Goal: Task Accomplishment & Management: Use online tool/utility

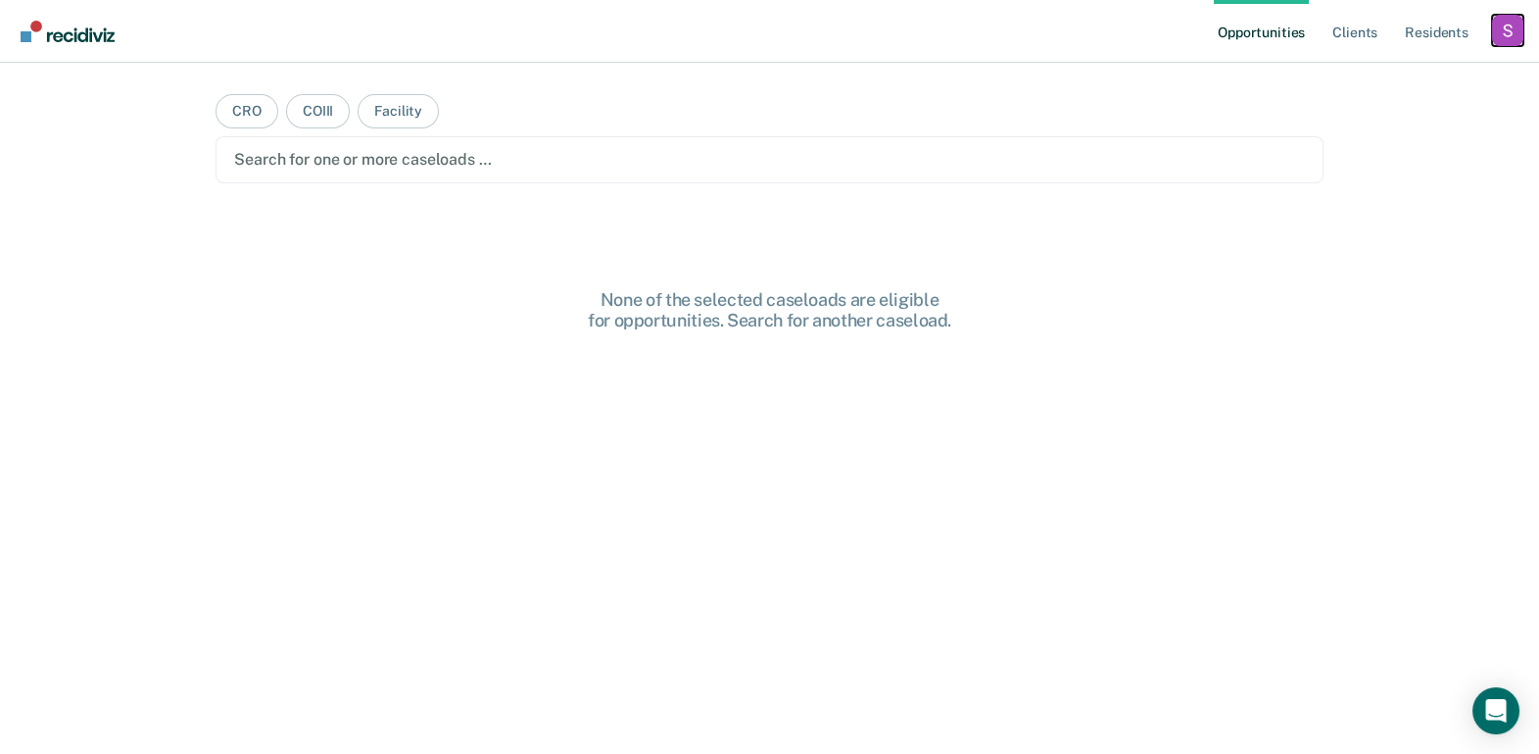
click at [1503, 38] on div "Profile dropdown button" at bounding box center [1507, 30] width 31 height 31
click at [1372, 82] on link "Profile" at bounding box center [1429, 80] width 158 height 17
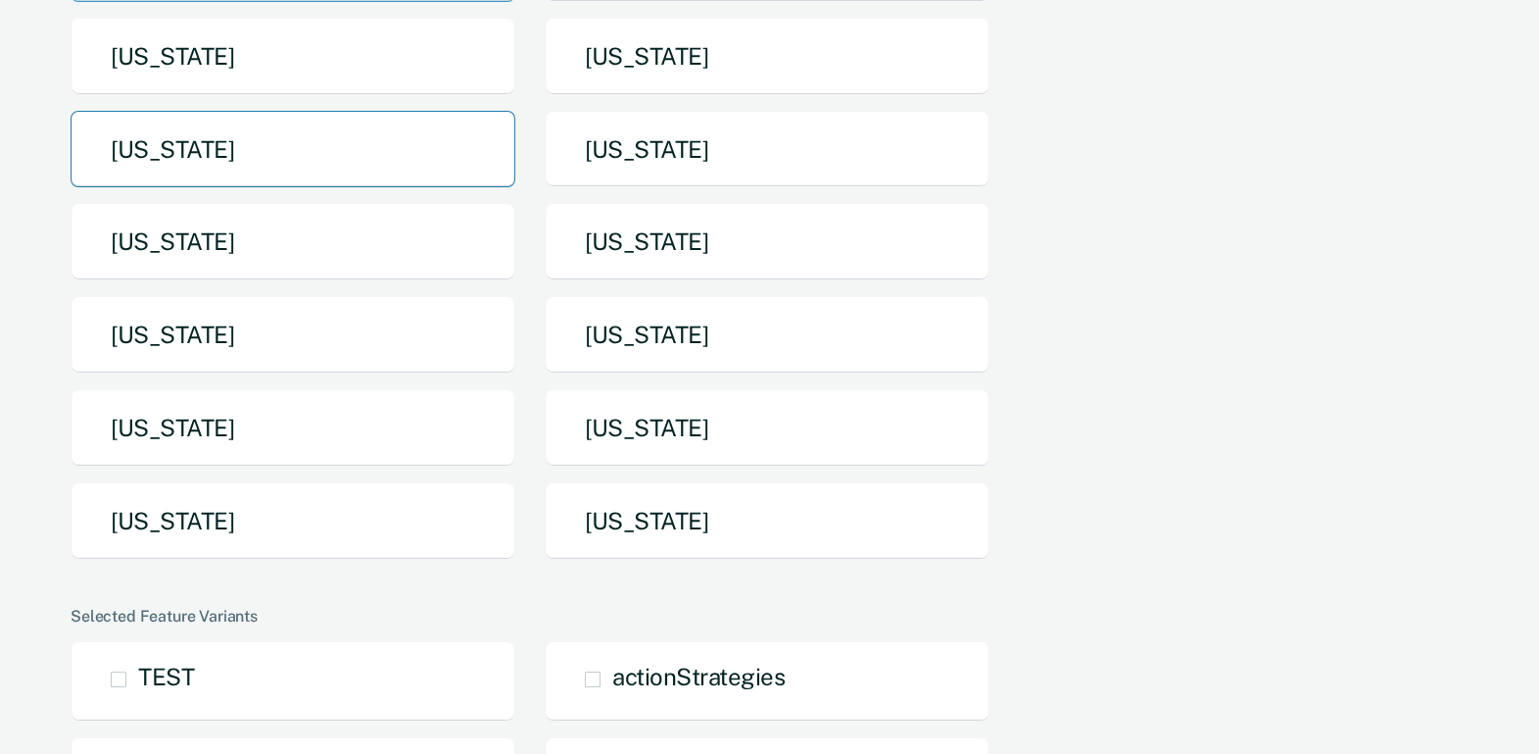
scroll to position [437, 0]
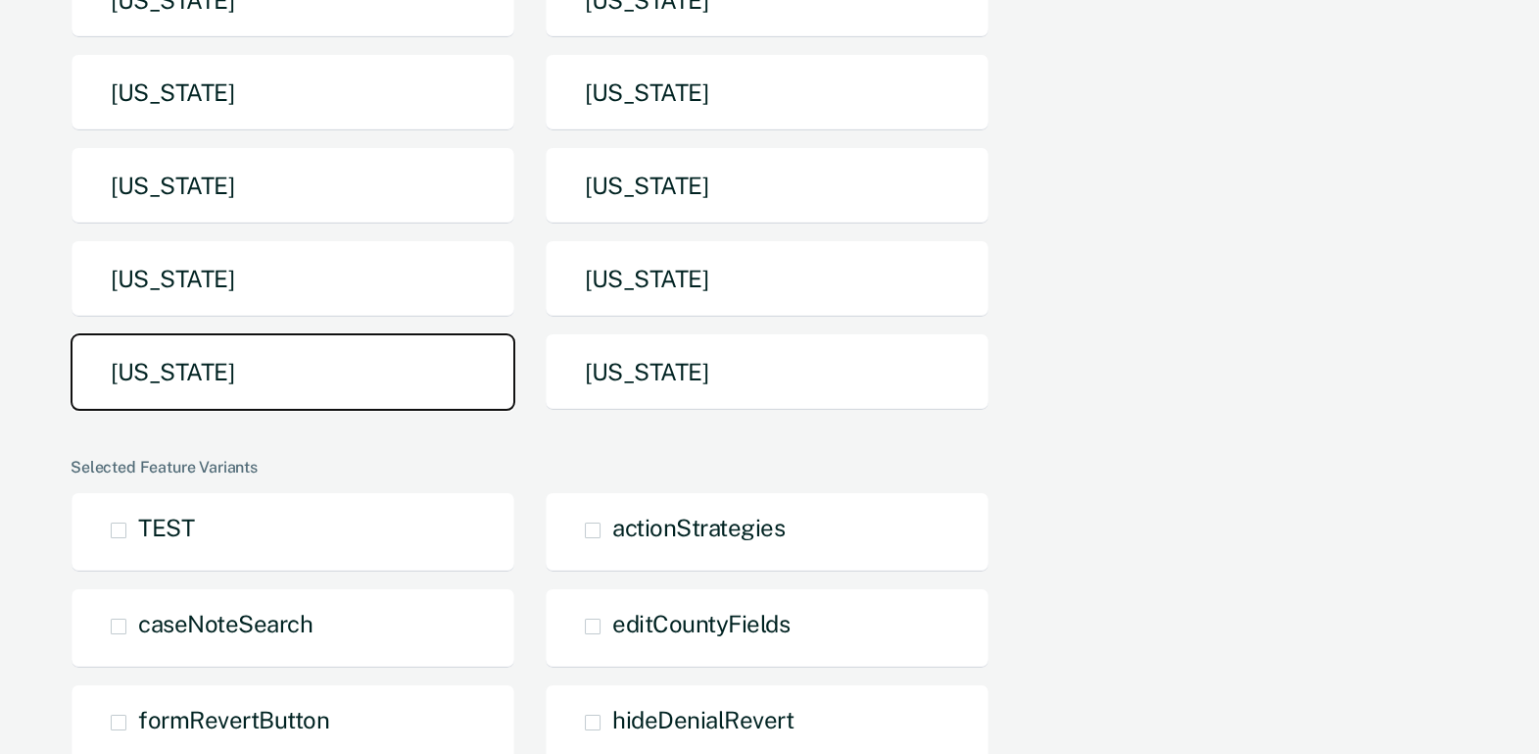
click at [364, 385] on button "[US_STATE]" at bounding box center [293, 371] width 445 height 77
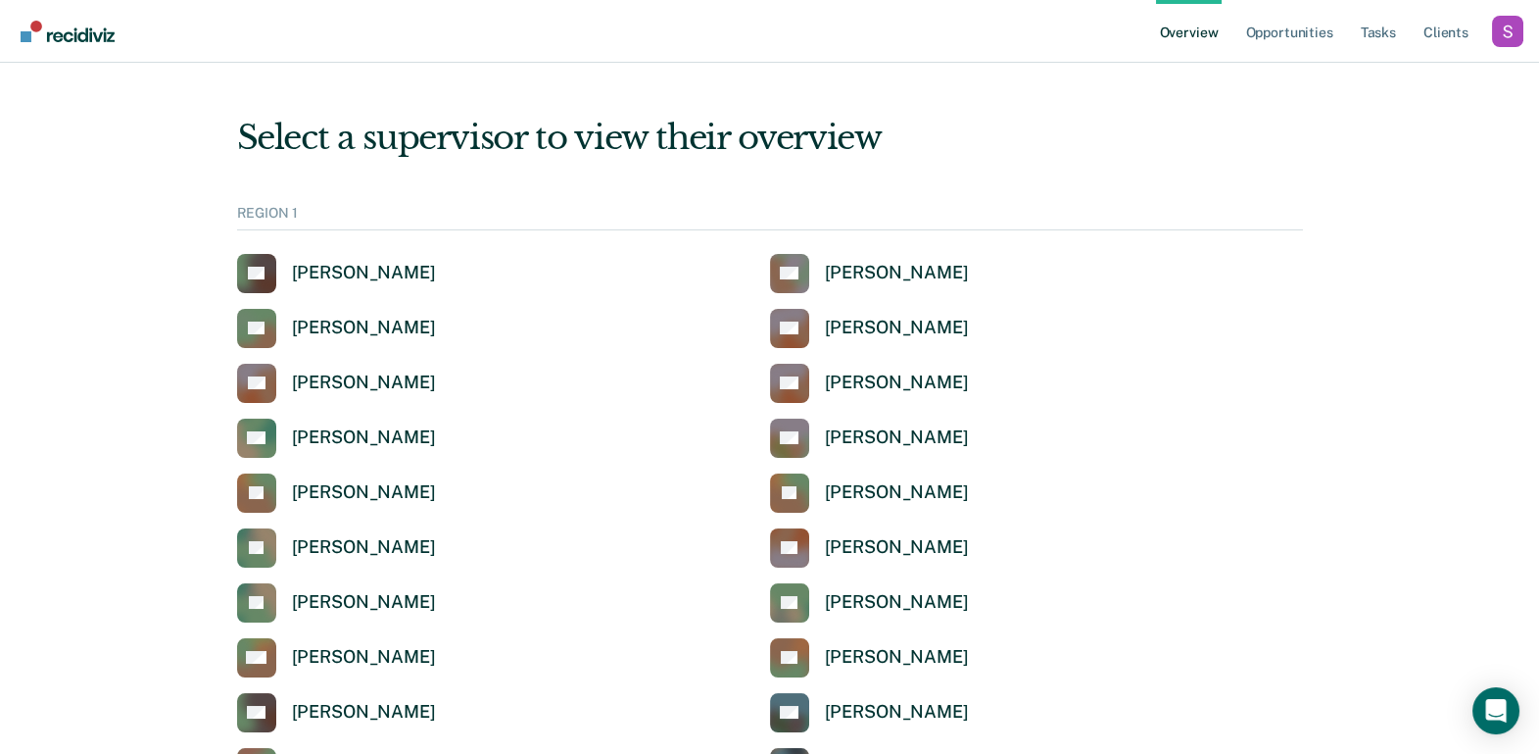
click at [1347, 43] on ul "Overview Opportunities Tasks Client s" at bounding box center [1324, 31] width 336 height 63
click at [1371, 43] on link "Tasks" at bounding box center [1378, 31] width 43 height 63
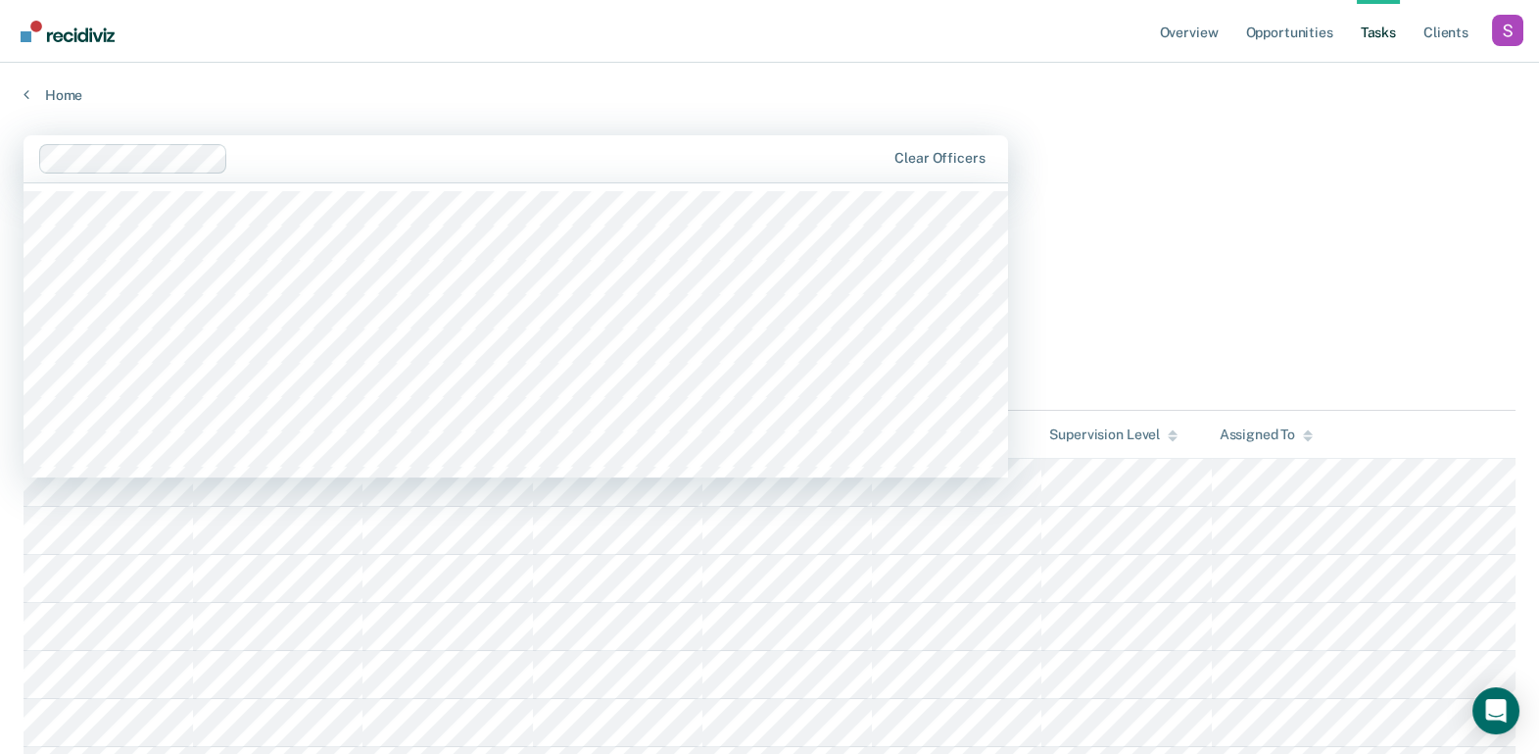
click at [573, 161] on div at bounding box center [561, 158] width 650 height 23
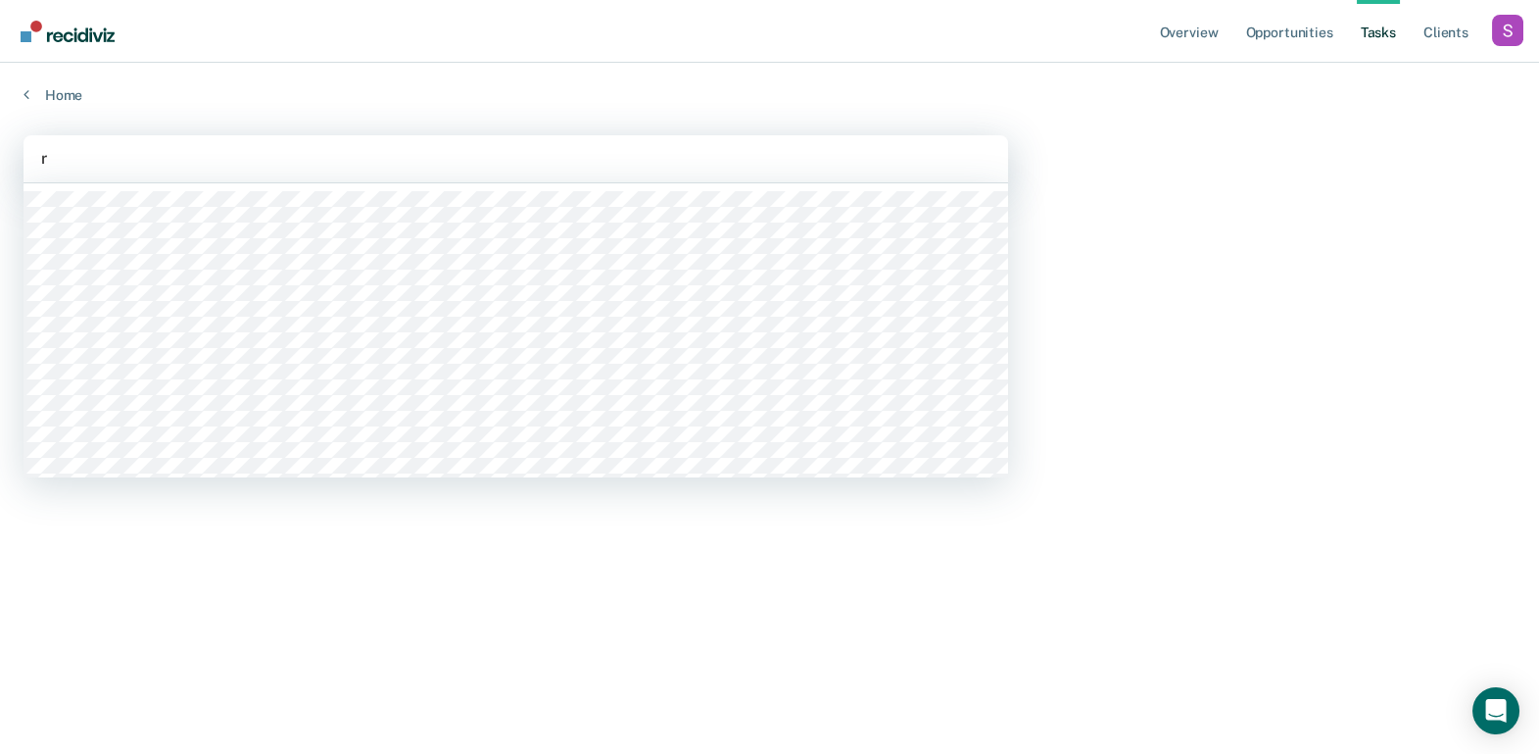
type input "r"
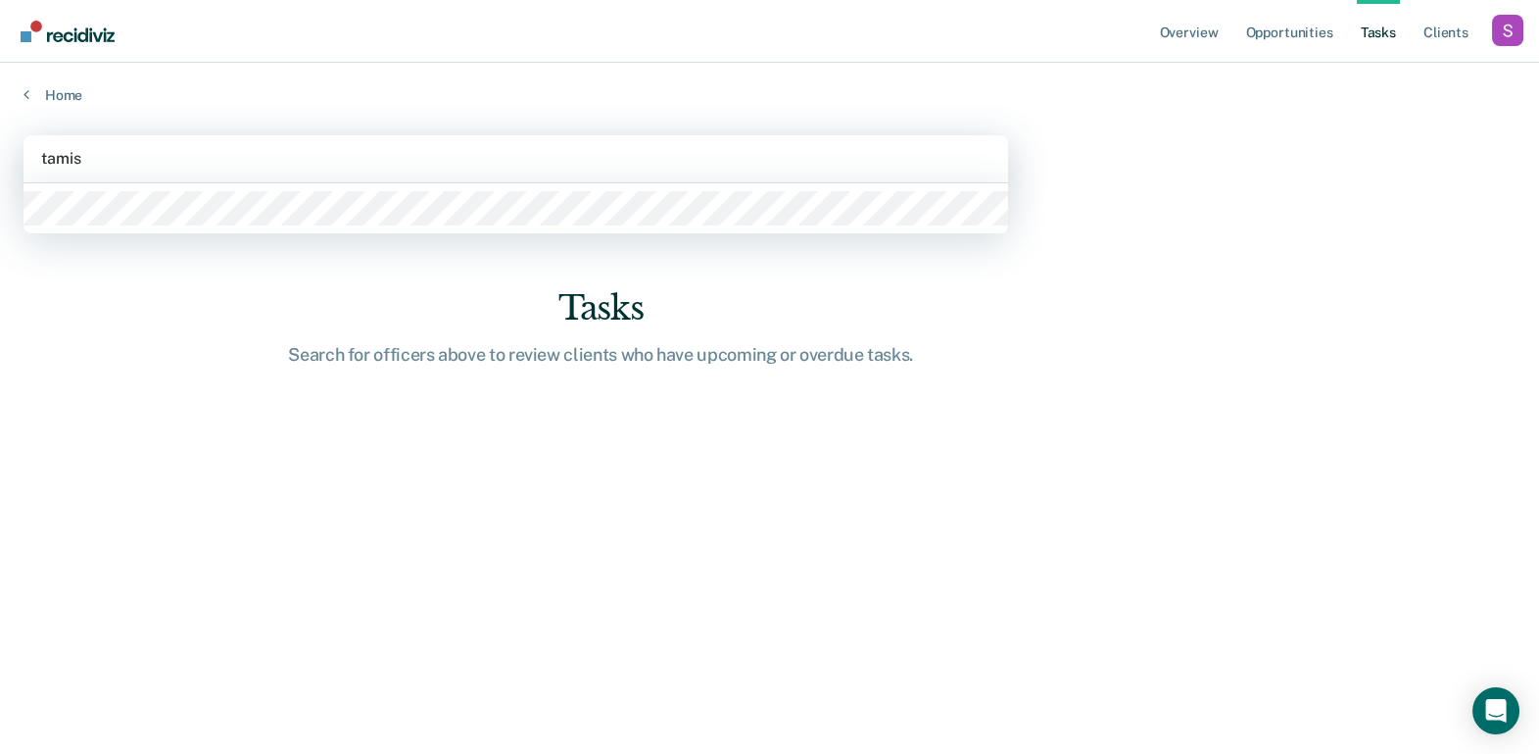
type input "tamish"
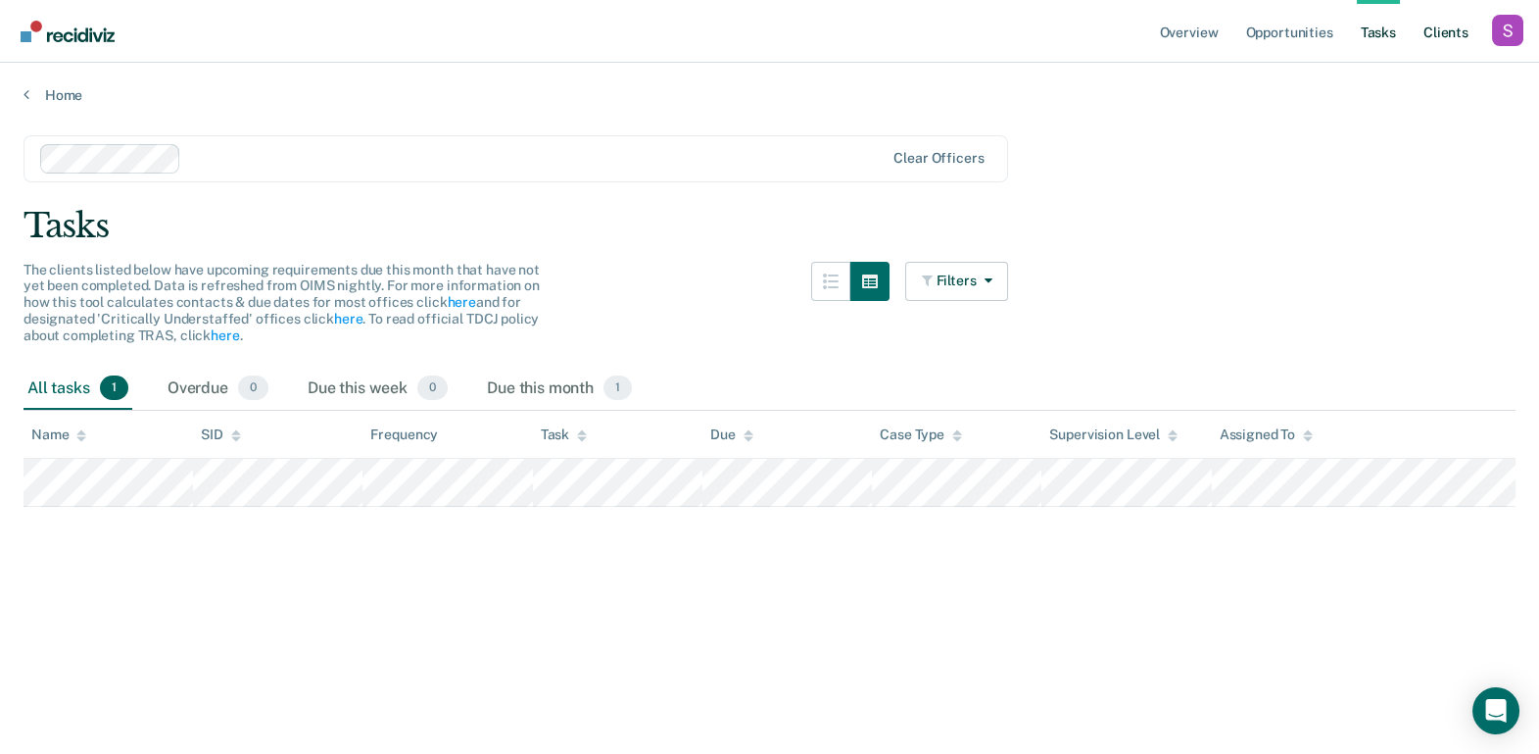
click at [1449, 37] on link "Client s" at bounding box center [1446, 31] width 53 height 63
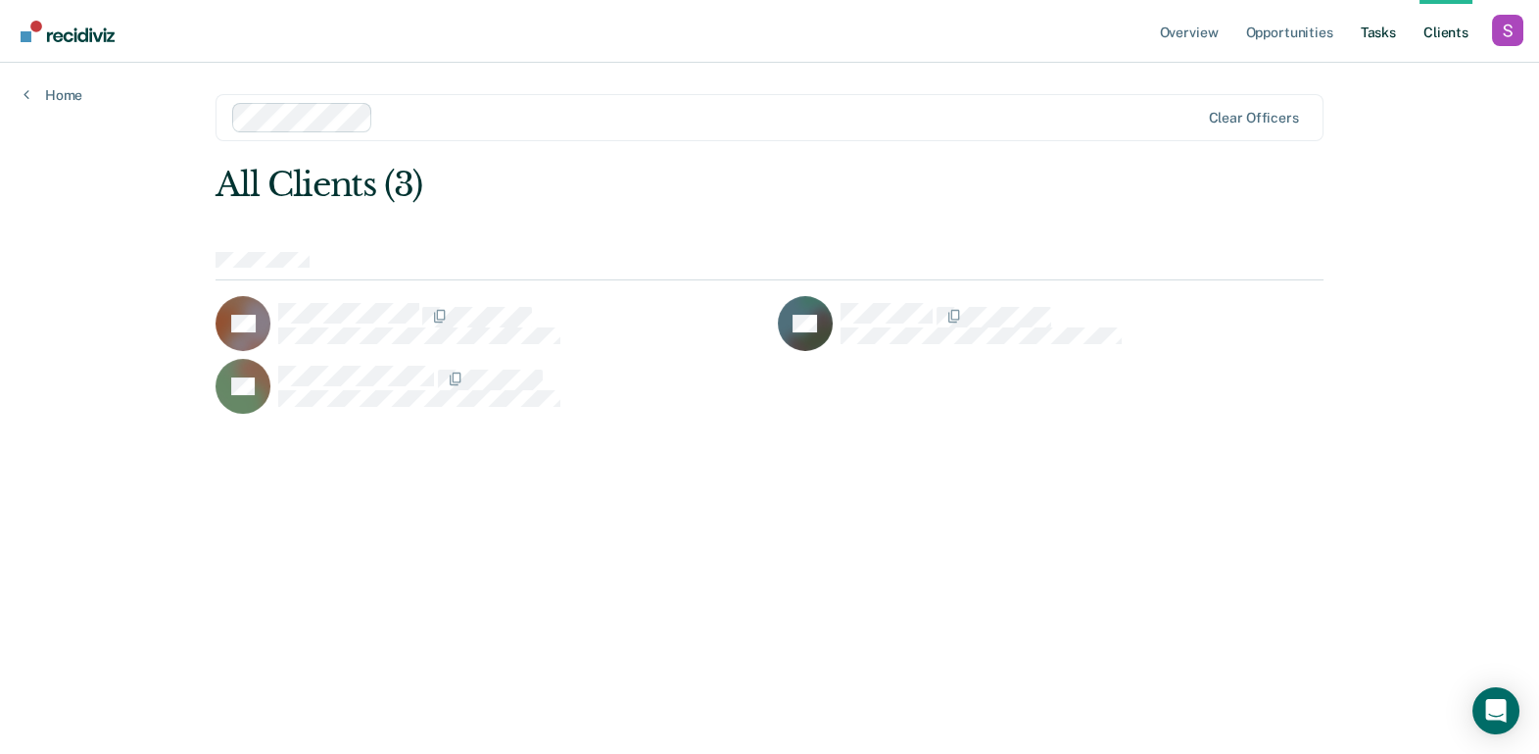
click at [1384, 30] on link "Tasks" at bounding box center [1378, 31] width 43 height 63
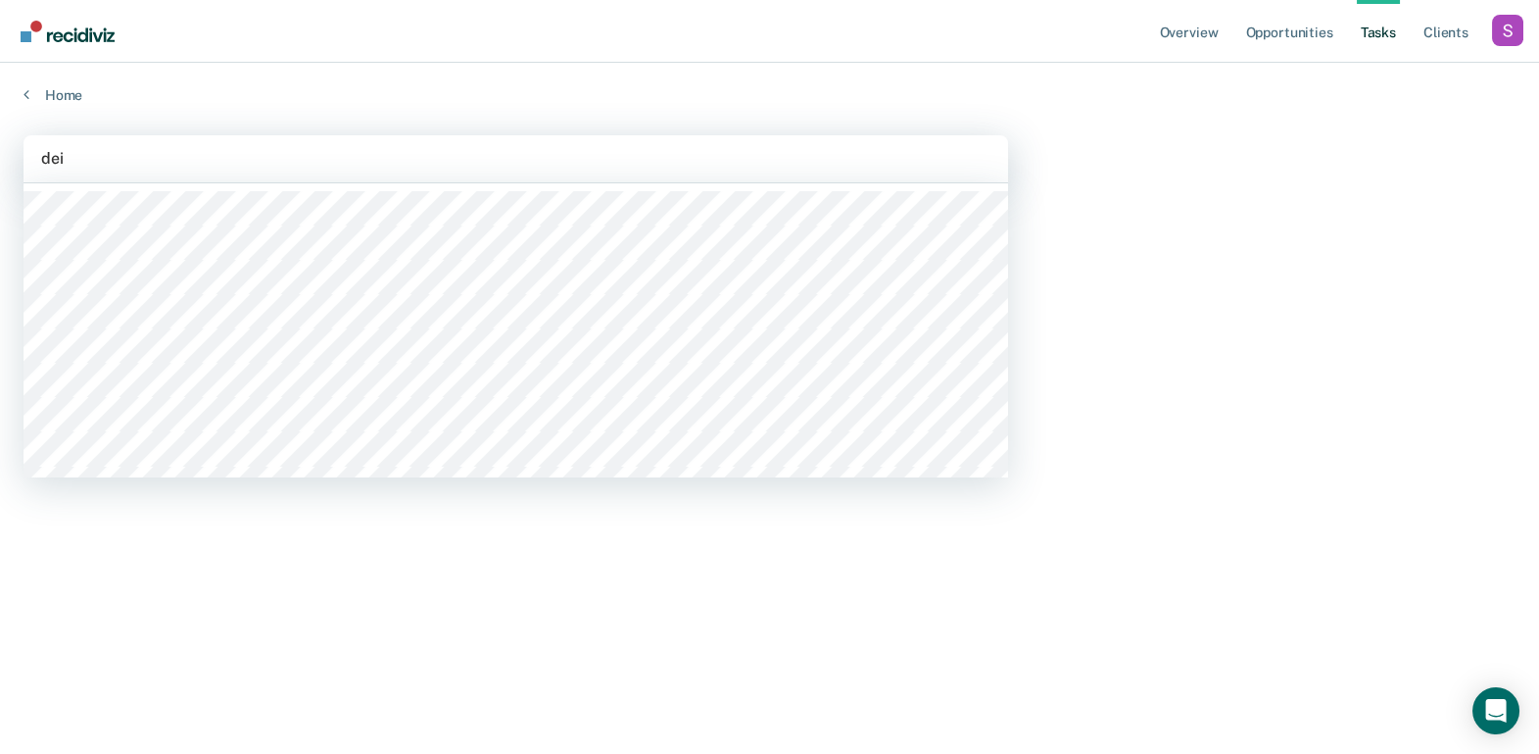
type input "deid"
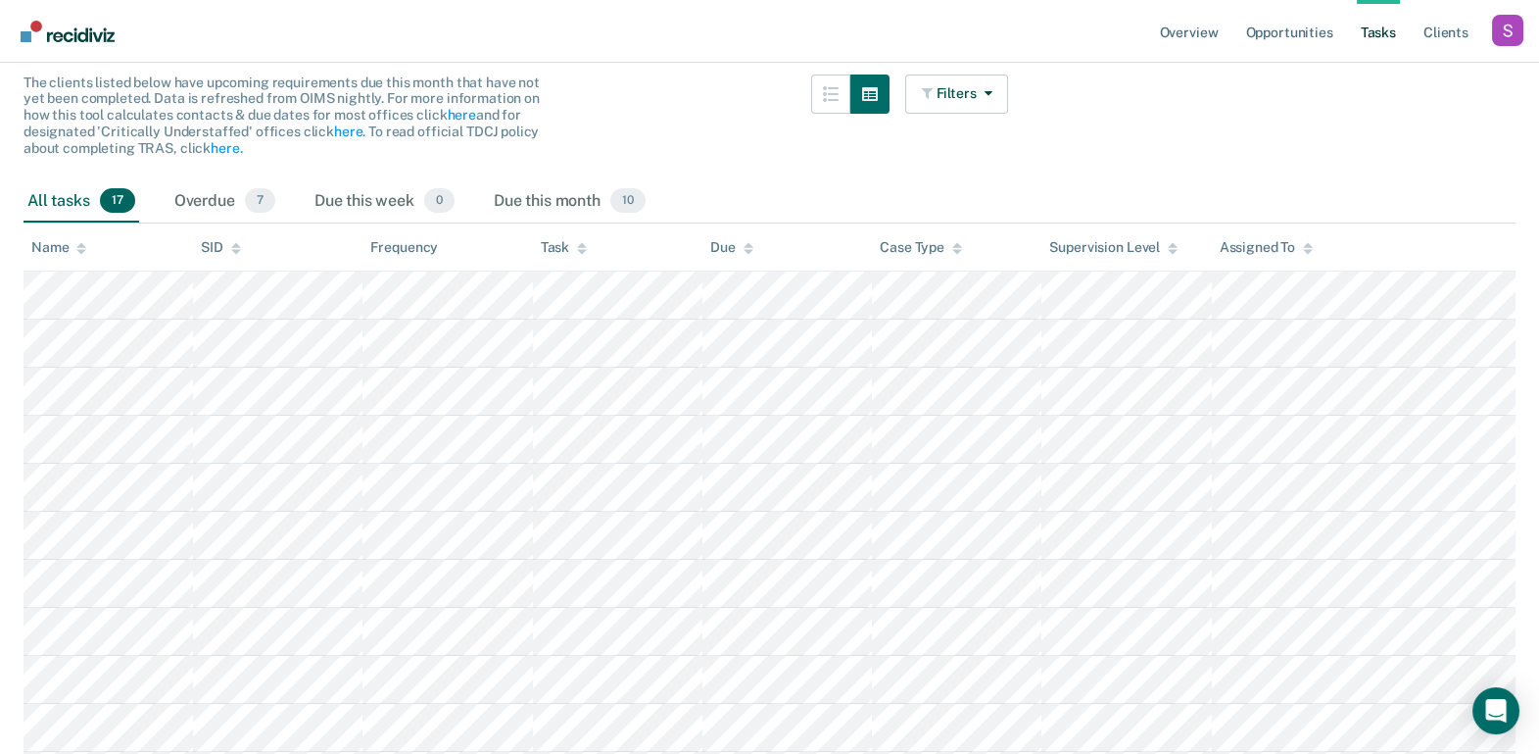
scroll to position [199, 0]
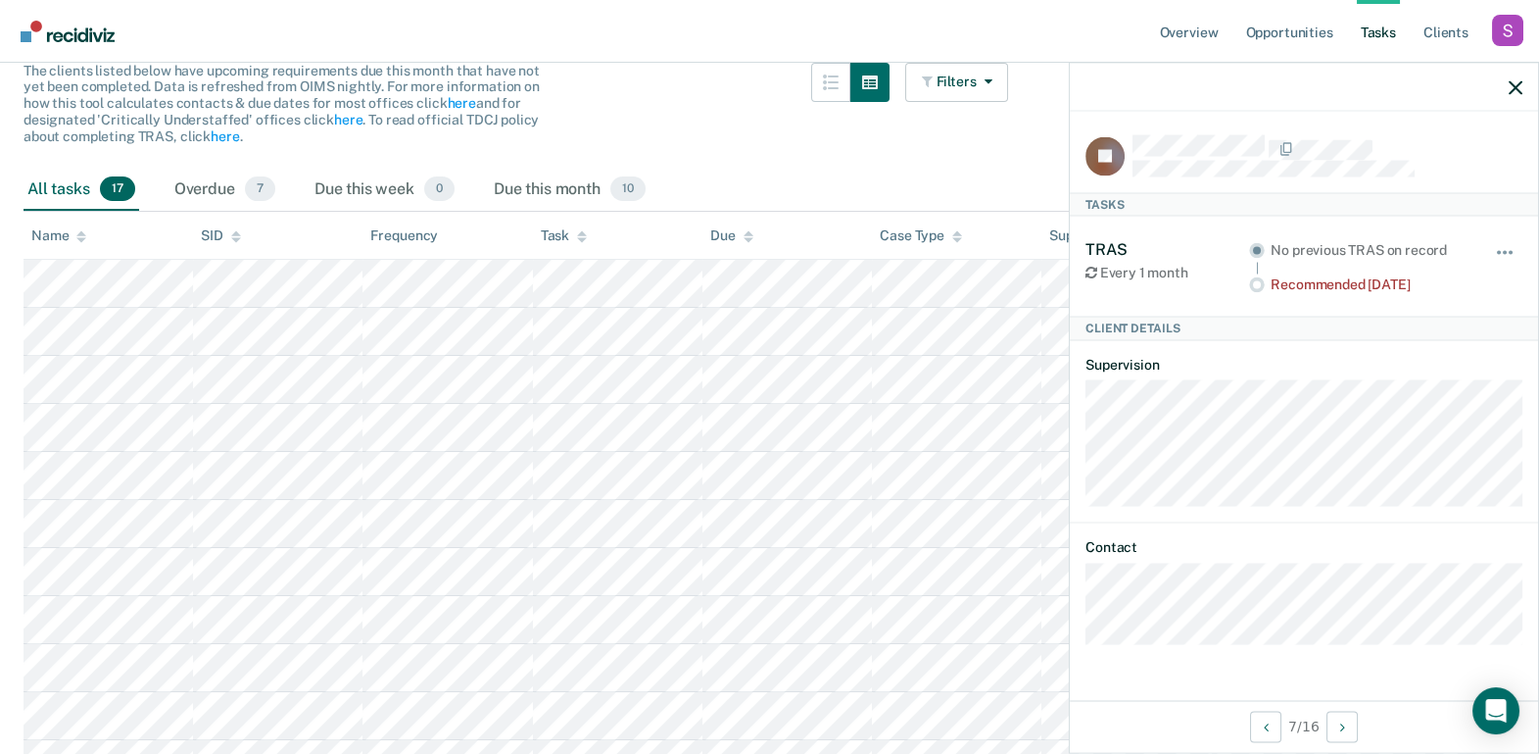
click at [1502, 85] on div at bounding box center [1304, 87] width 468 height 49
click at [1509, 89] on icon "button" at bounding box center [1516, 87] width 14 height 14
